Goal: Information Seeking & Learning: Learn about a topic

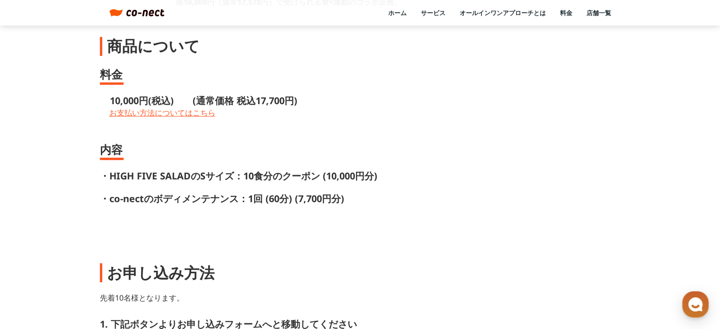
scroll to position [334, 0]
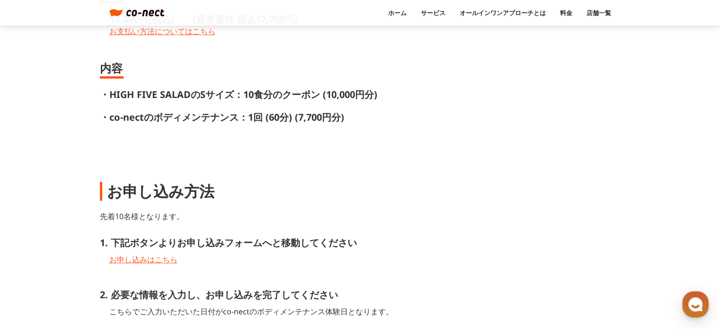
scroll to position [416, 0]
